Goal: Information Seeking & Learning: Learn about a topic

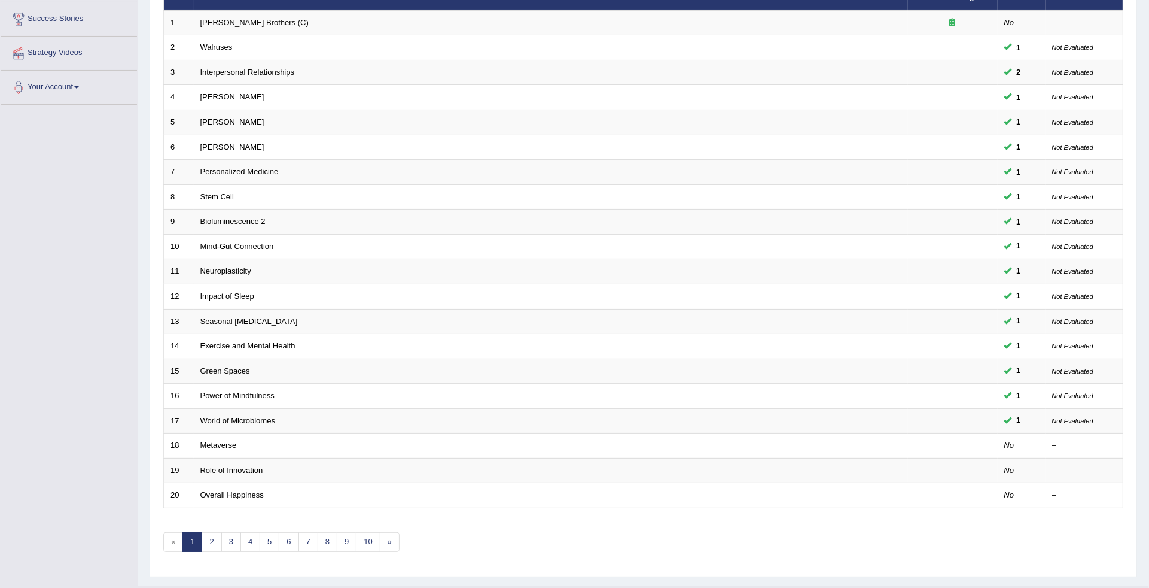
scroll to position [196, 0]
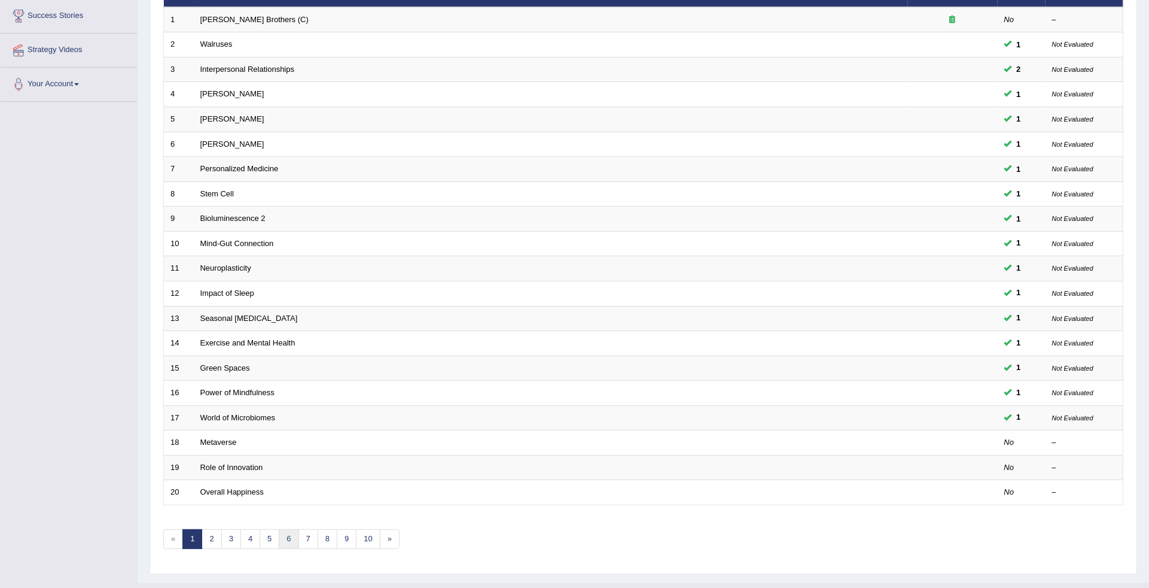
click at [289, 529] on link "6" at bounding box center [289, 539] width 20 height 20
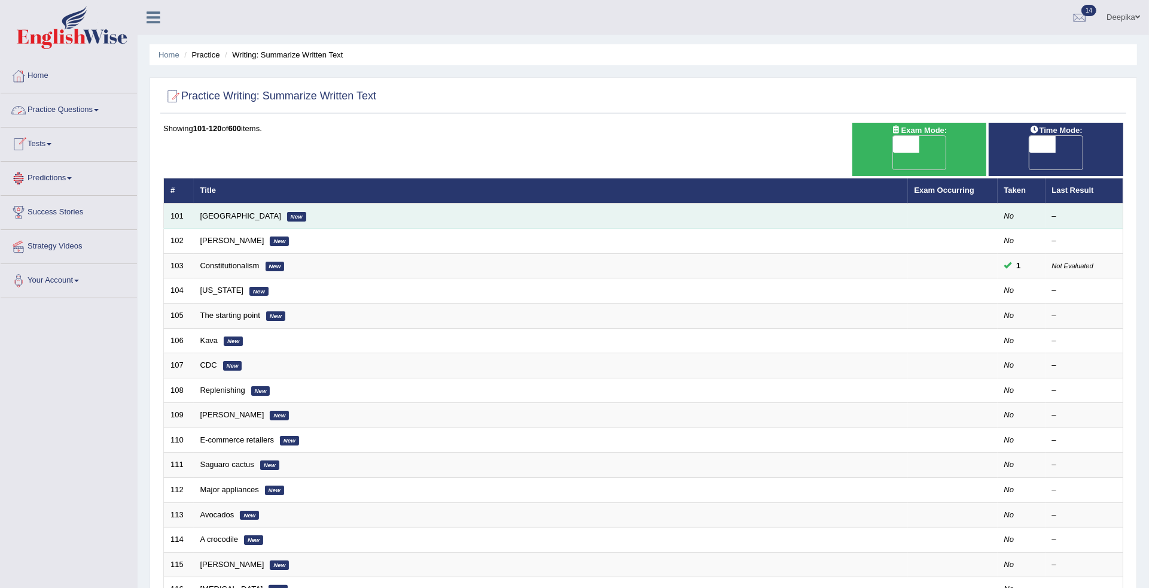
click at [209, 208] on td "Georgetown New" at bounding box center [551, 215] width 714 height 25
click at [211, 211] on link "Georgetown" at bounding box center [240, 215] width 81 height 9
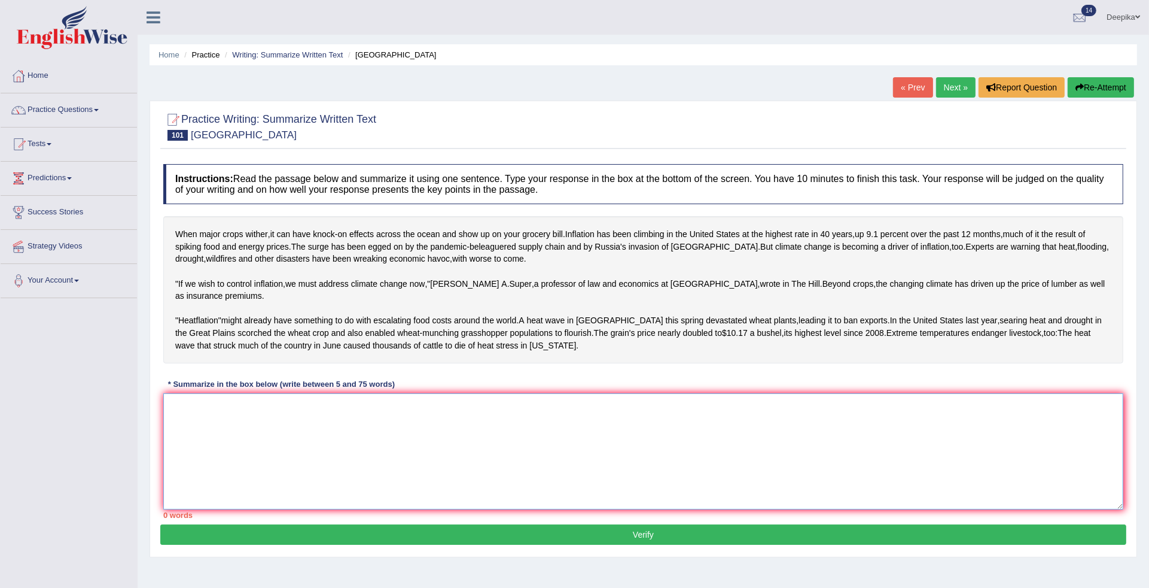
click at [192, 448] on textarea at bounding box center [643, 451] width 960 height 116
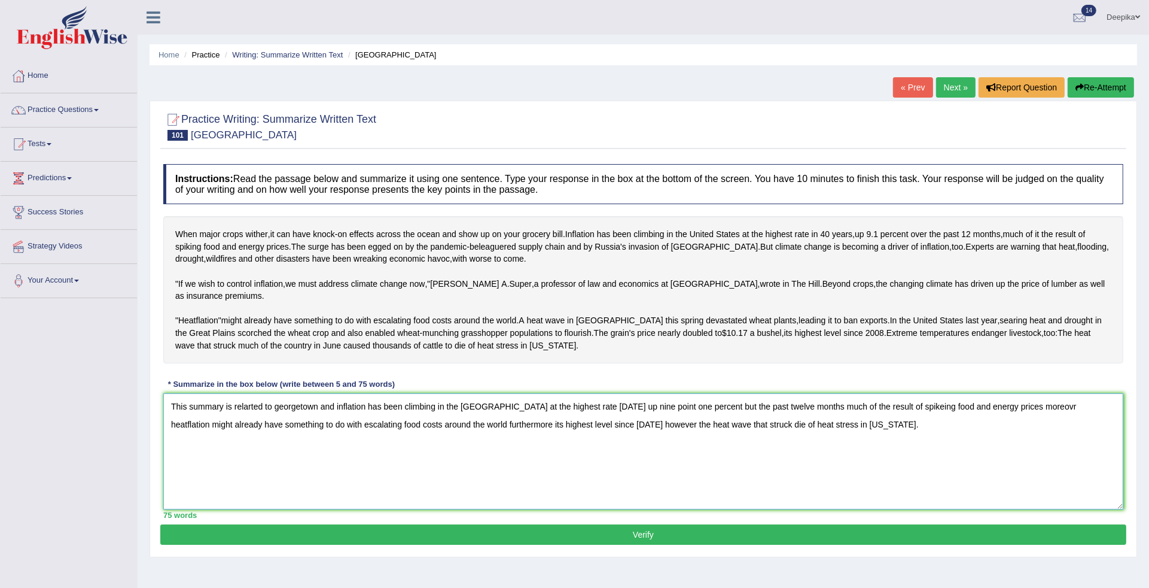
type textarea "This summary is relarted to georgetown and inflation has been climbing in the u…"
click at [637, 537] on button "Verify" at bounding box center [643, 534] width 966 height 20
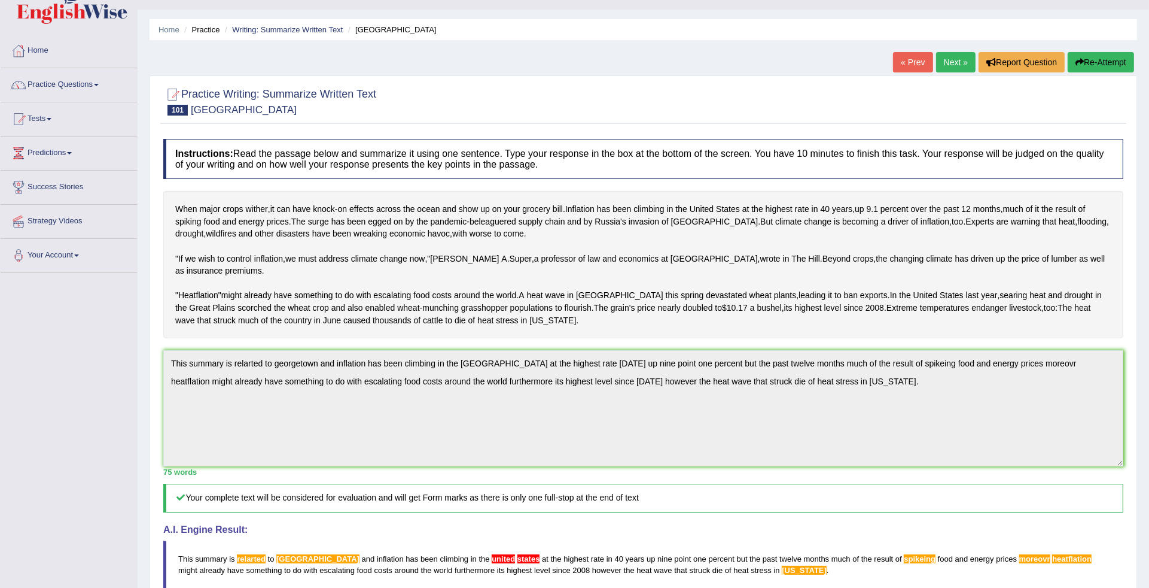
scroll to position [13, 0]
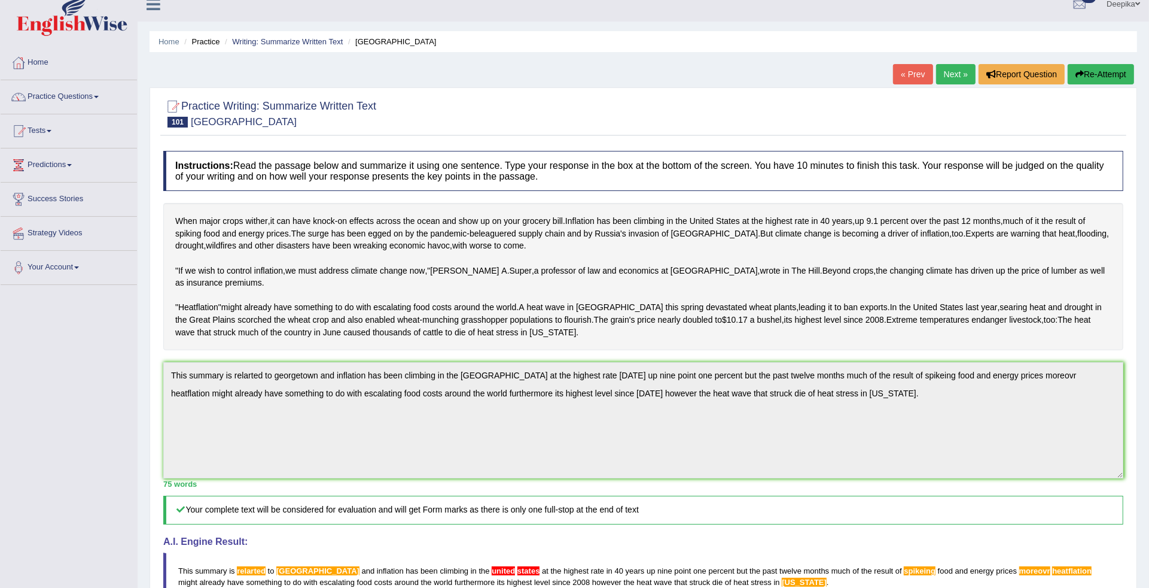
click at [942, 70] on link "Next »" at bounding box center [955, 74] width 39 height 20
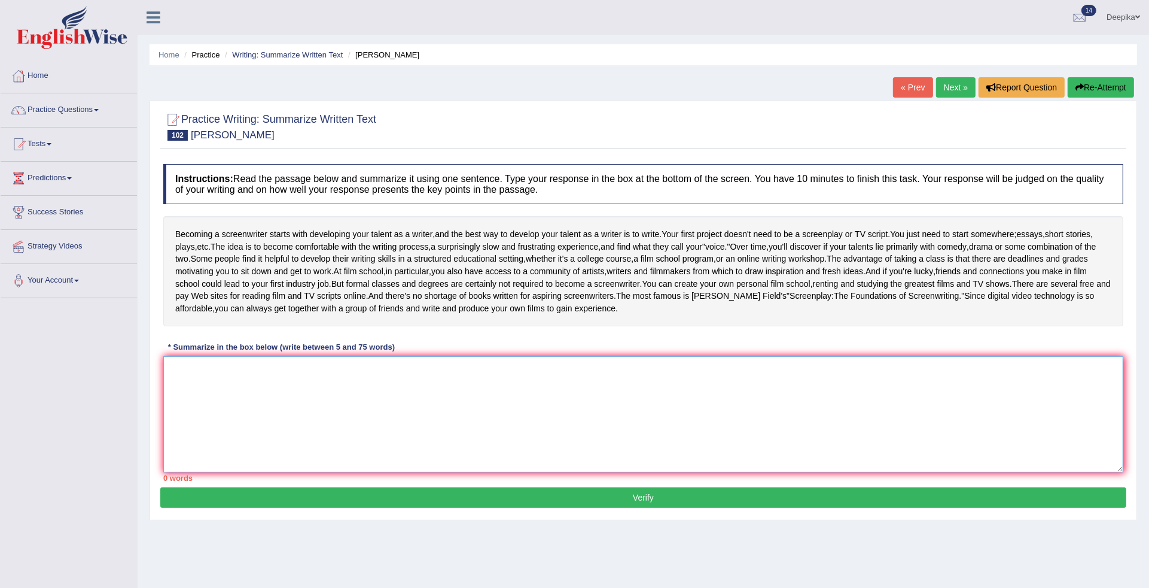
click at [445, 456] on textarea at bounding box center [643, 414] width 960 height 116
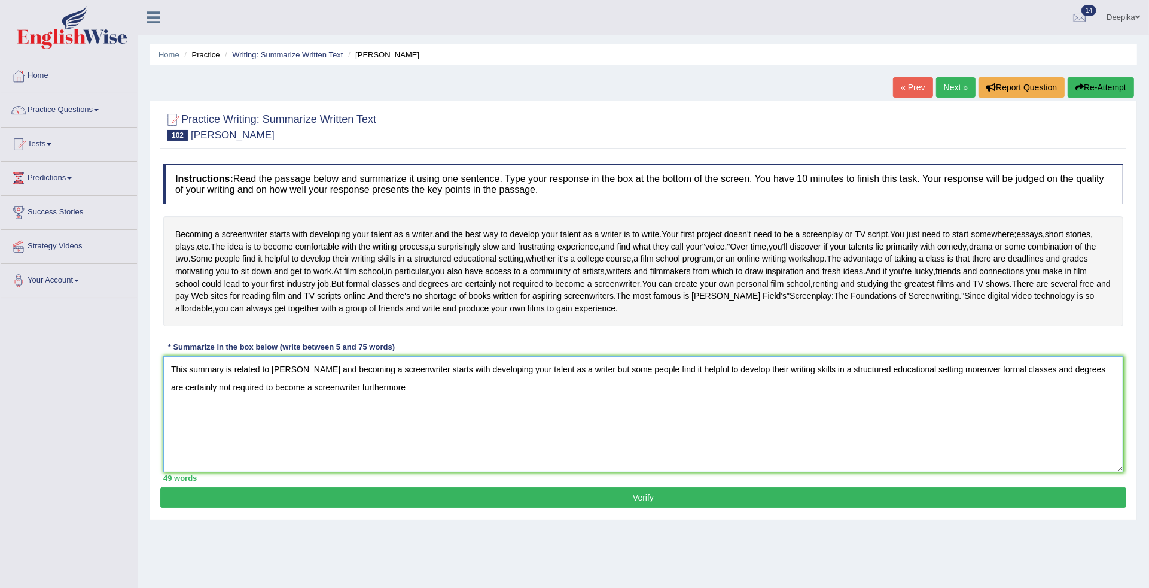
click at [400, 437] on textarea "This summary is related to Syd field and becoming a screenwriter starts with de…" at bounding box center [643, 414] width 960 height 116
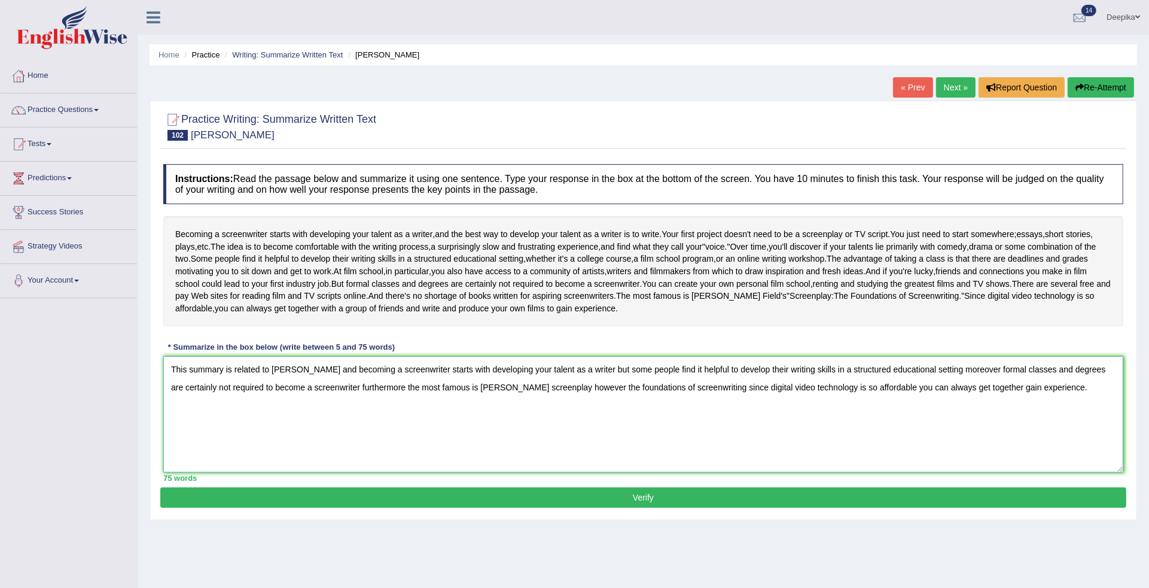
type textarea "This summary is related to Syd field and becoming a screenwriter starts with de…"
click at [626, 507] on button "Verify" at bounding box center [643, 497] width 966 height 20
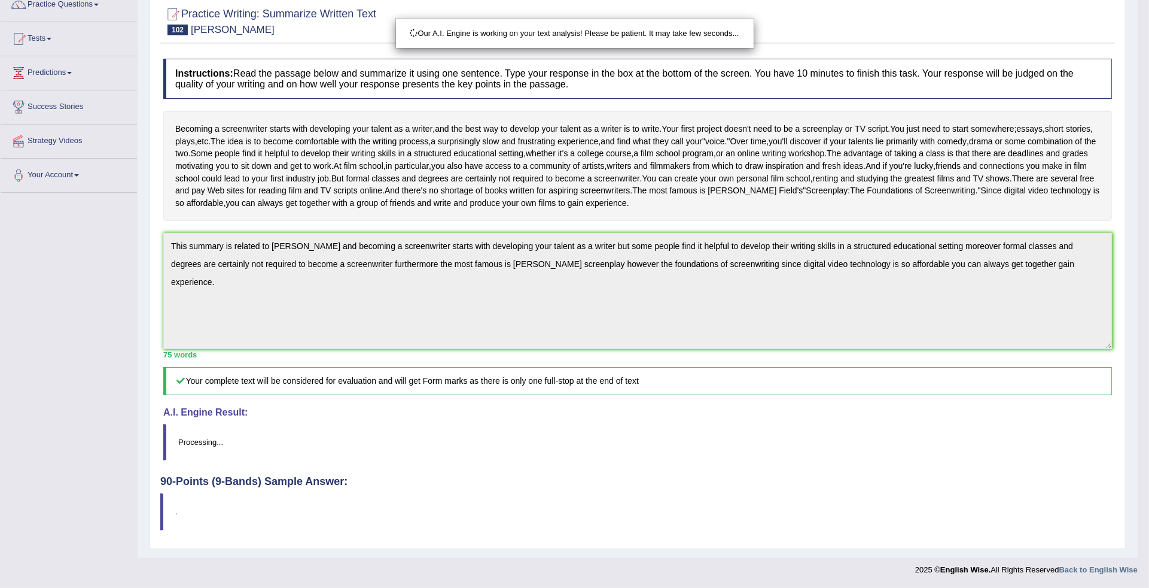
scroll to position [156, 0]
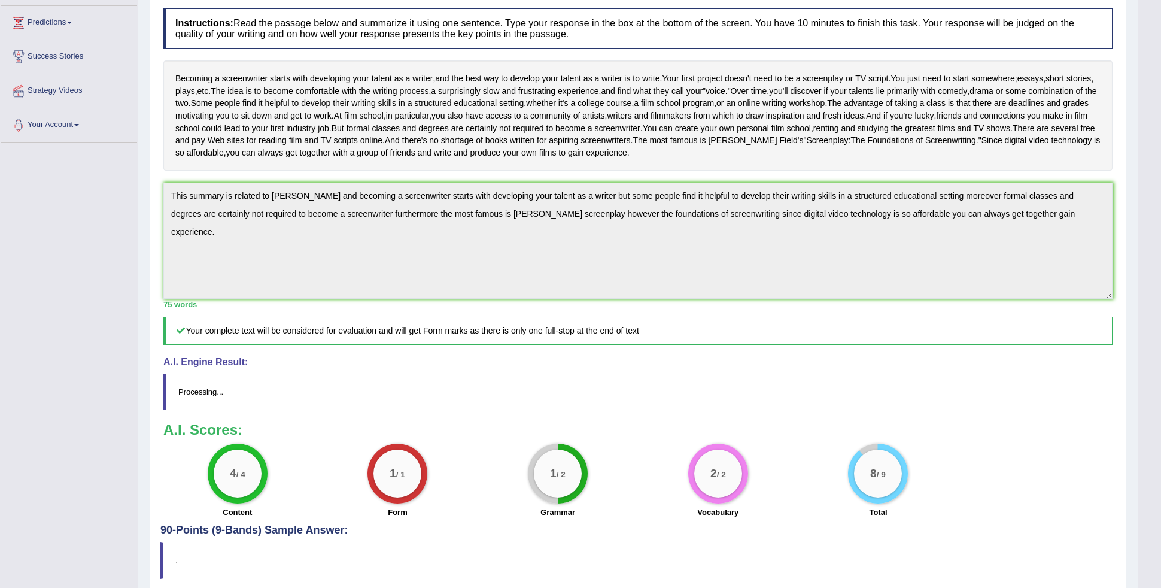
click at [1149, 432] on body "Toggle navigation Home Practice Questions Speaking Practice Read Aloud Repeat S…" at bounding box center [580, 138] width 1161 height 588
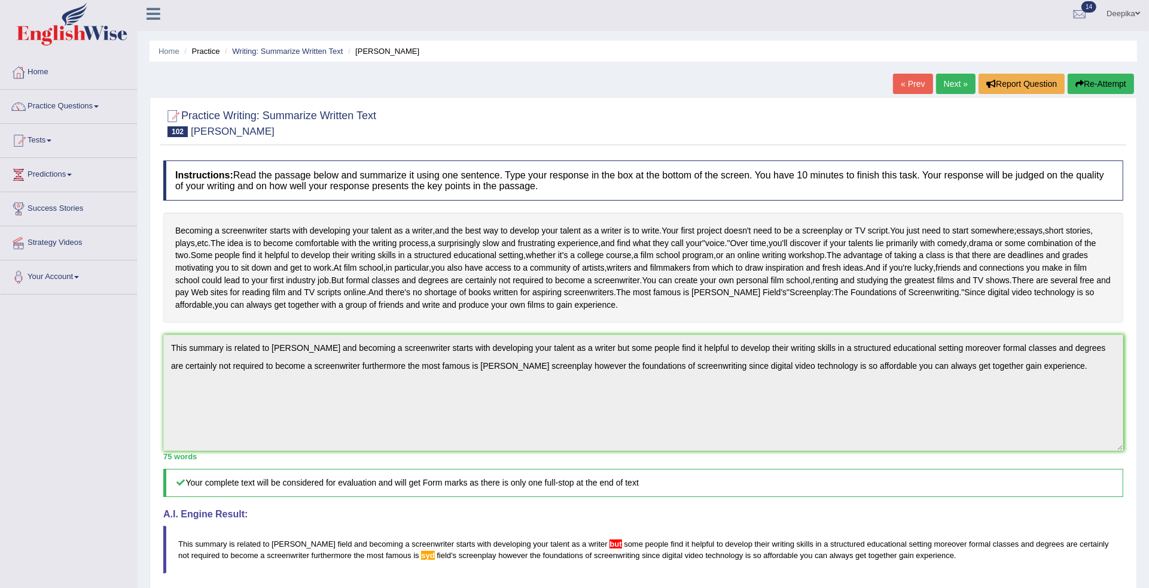
scroll to position [1, 0]
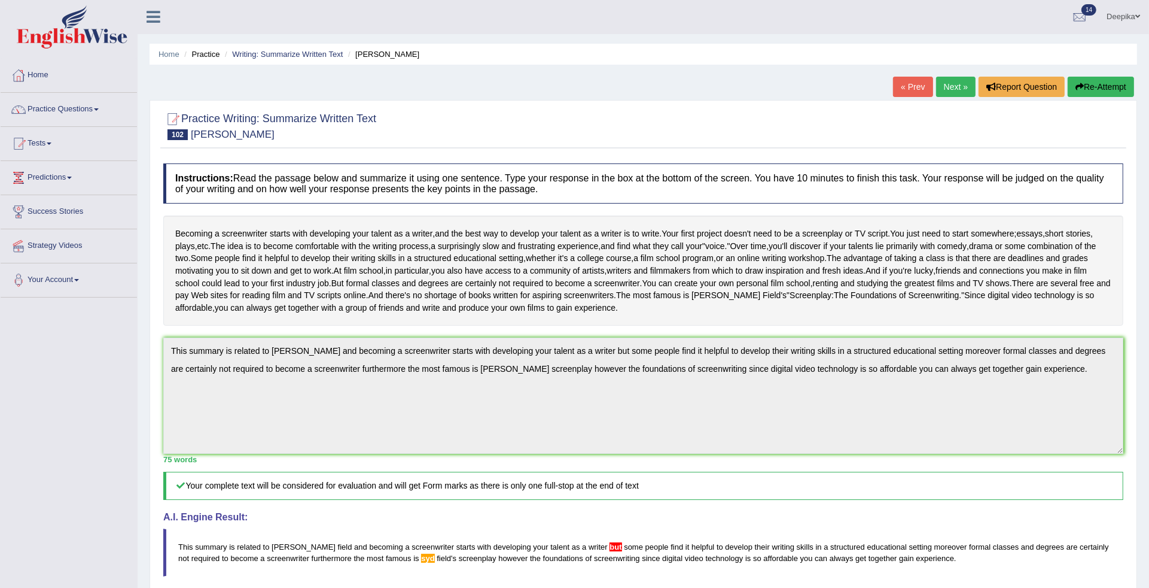
click at [950, 87] on link "Next »" at bounding box center [955, 87] width 39 height 20
